Goal: Information Seeking & Learning: Learn about a topic

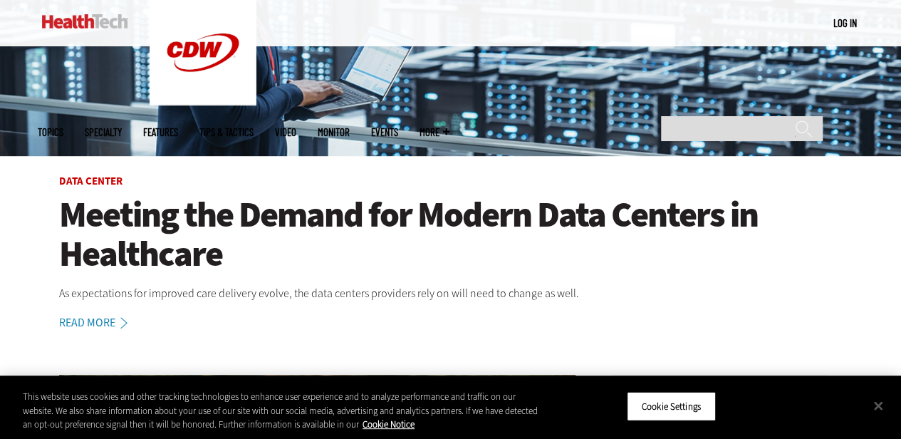
scroll to position [71, 0]
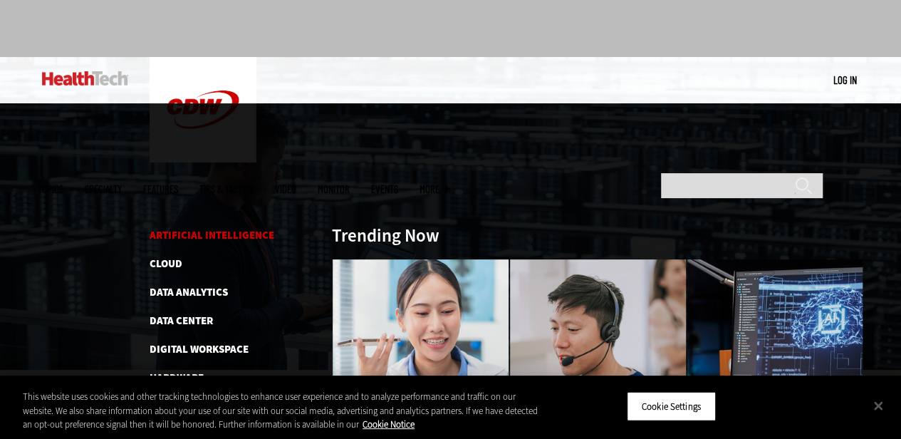
click at [177, 228] on link "Artificial Intelligence" at bounding box center [212, 235] width 125 height 14
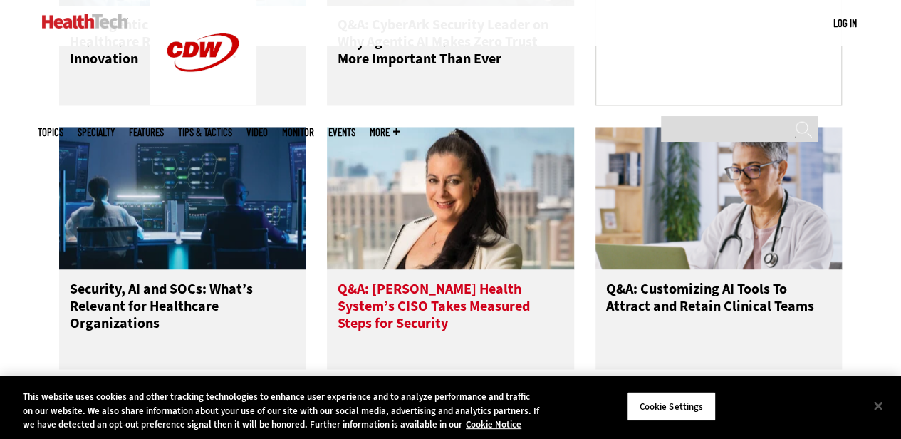
scroll to position [1140, 0]
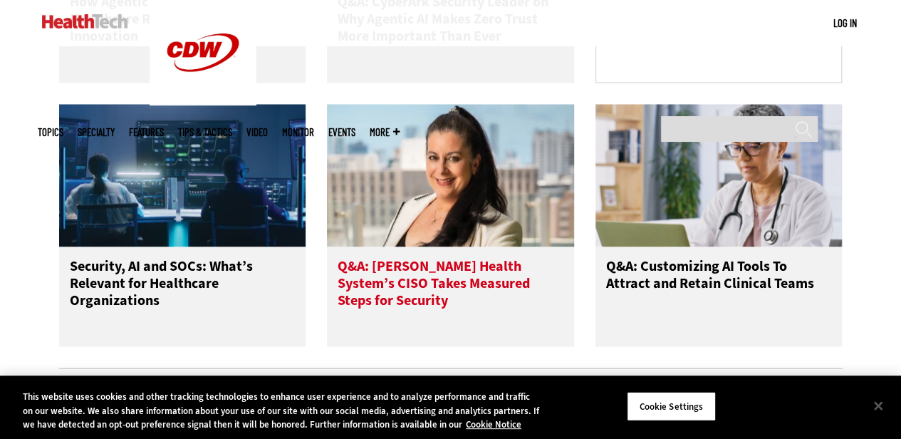
click at [521, 280] on h3 "Q&A: [PERSON_NAME] Health System’s CISO Takes Measured Steps for Security" at bounding box center [451, 285] width 226 height 57
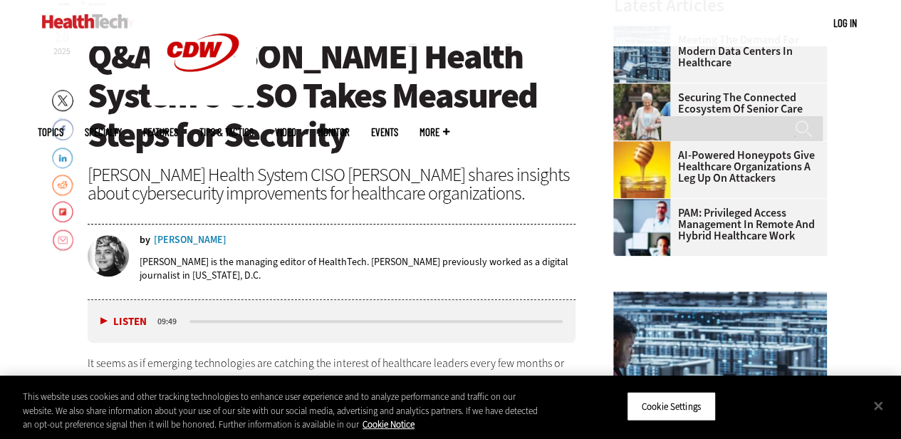
scroll to position [570, 0]
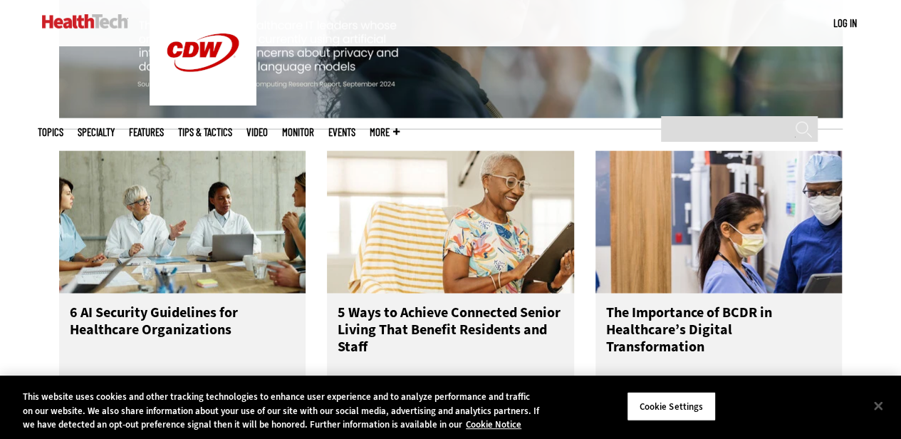
scroll to position [1639, 0]
